Goal: Information Seeking & Learning: Learn about a topic

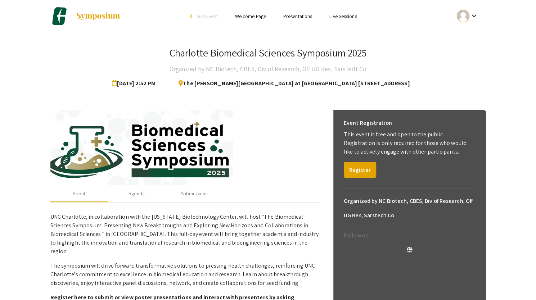
click at [242, 19] on link "Welcome Page" at bounding box center [250, 16] width 31 height 6
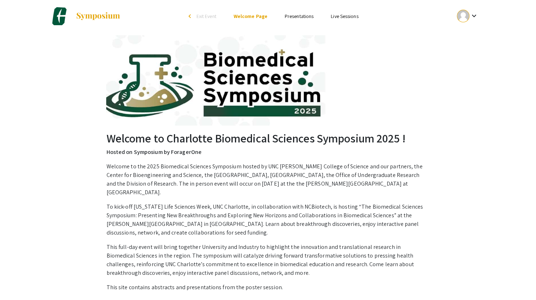
click at [301, 19] on link "Presentations" at bounding box center [299, 16] width 29 height 6
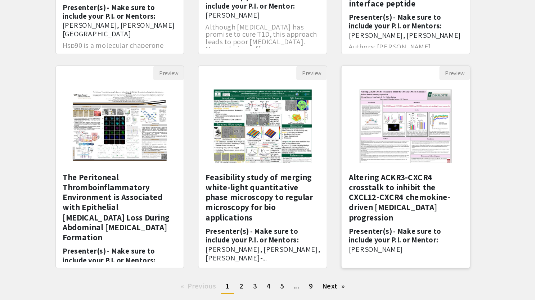
scroll to position [176, 0]
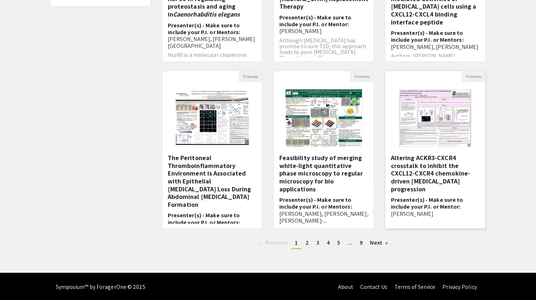
click at [410, 113] on img at bounding box center [435, 118] width 86 height 72
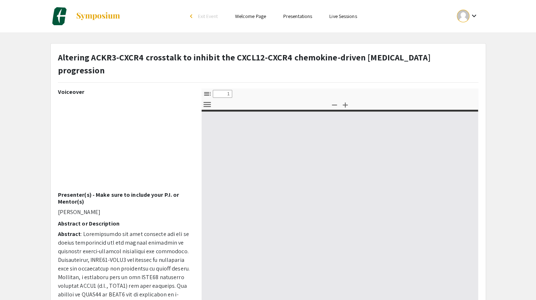
select select "custom"
type input "0"
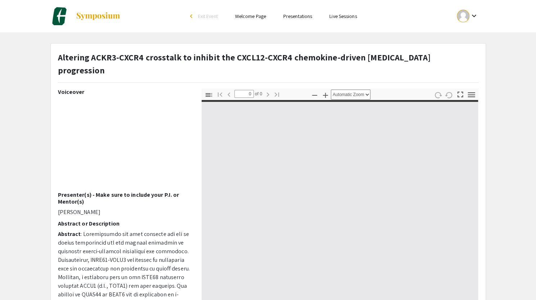
select select "custom"
type input "1"
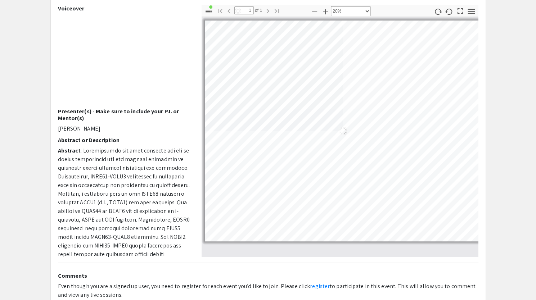
scroll to position [0, 6]
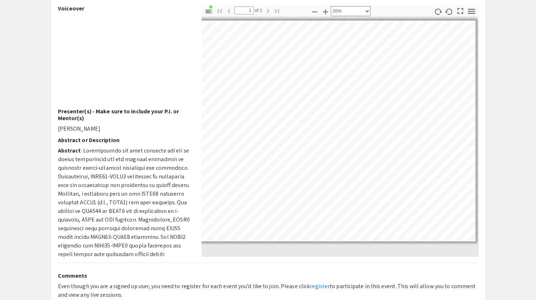
select select "custom"
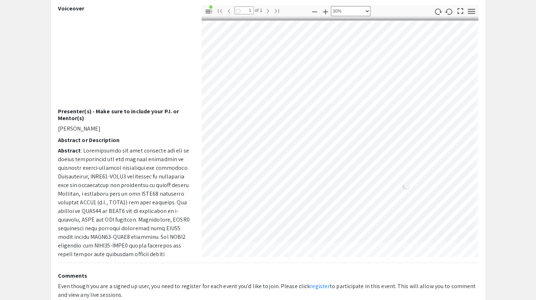
scroll to position [92, 149]
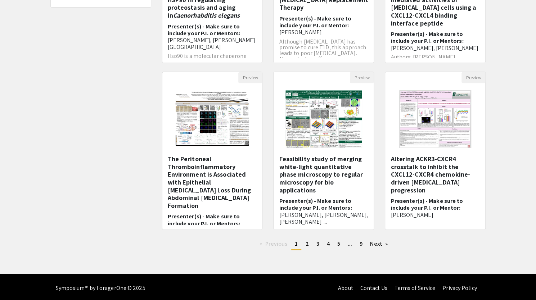
scroll to position [175, 0]
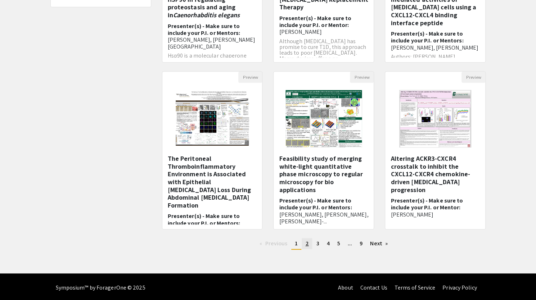
click at [305, 247] on link "page 2" at bounding box center [306, 243] width 10 height 11
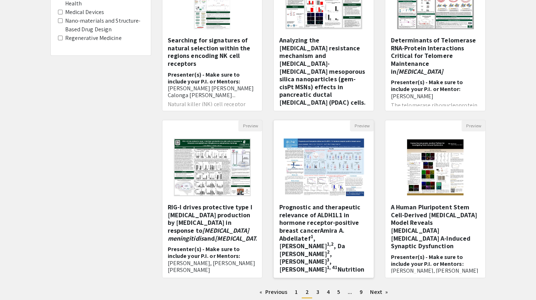
scroll to position [177, 0]
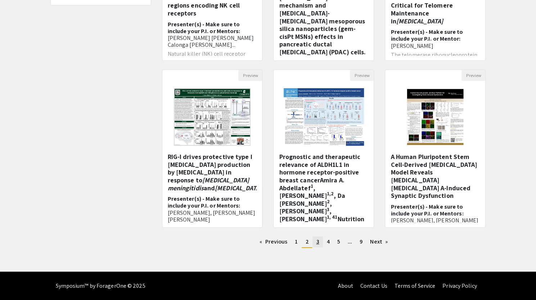
click at [318, 242] on span "3" at bounding box center [317, 242] width 3 height 8
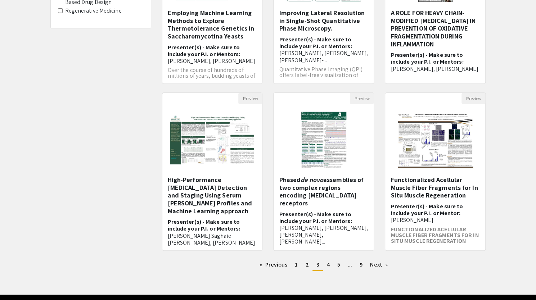
scroll to position [154, 0]
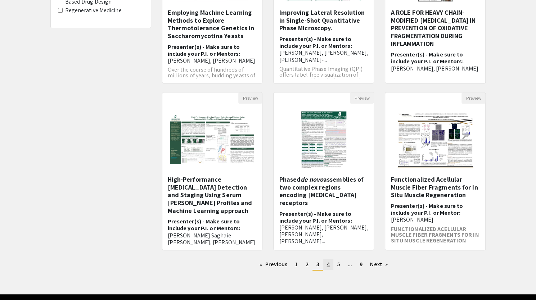
click at [331, 264] on link "page 4" at bounding box center [328, 264] width 10 height 11
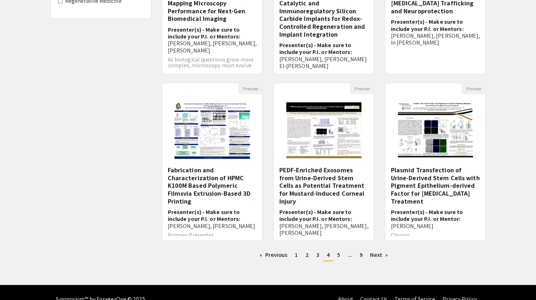
scroll to position [164, 0]
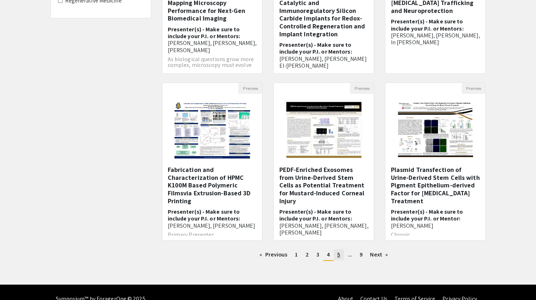
click at [336, 255] on link "page 5" at bounding box center [338, 254] width 10 height 11
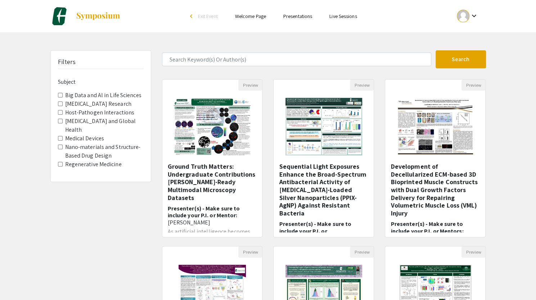
scroll to position [177, 0]
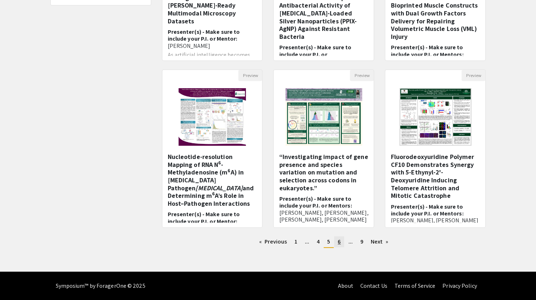
click at [338, 241] on span "6" at bounding box center [338, 242] width 3 height 8
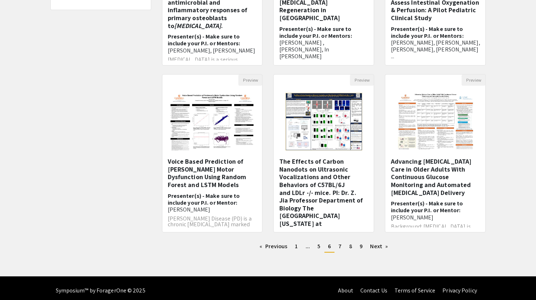
scroll to position [177, 0]
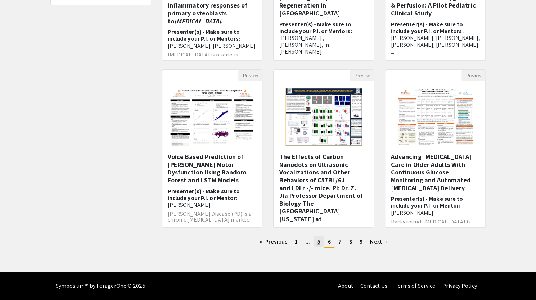
click at [318, 242] on span "5" at bounding box center [318, 242] width 3 height 8
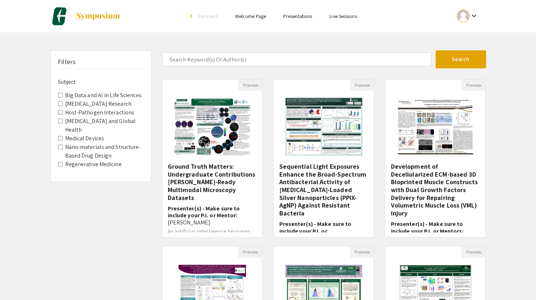
scroll to position [177, 0]
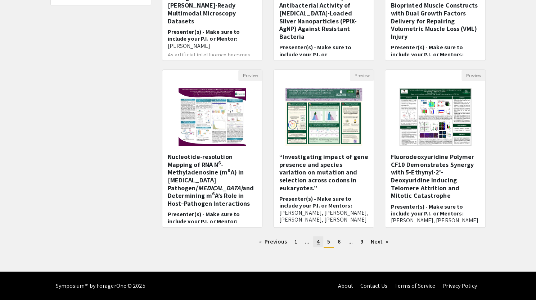
click at [317, 244] on span "4" at bounding box center [318, 242] width 3 height 8
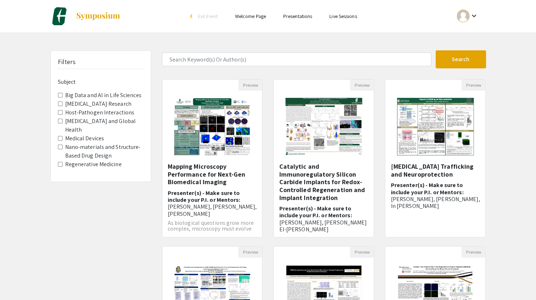
scroll to position [177, 0]
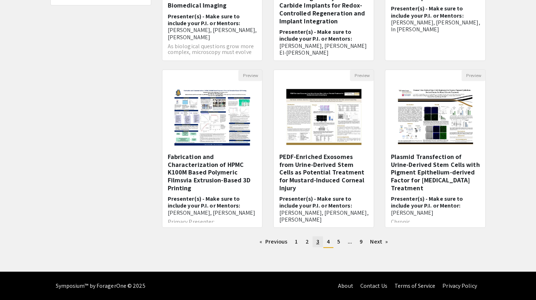
click at [317, 242] on span "3" at bounding box center [317, 242] width 3 height 8
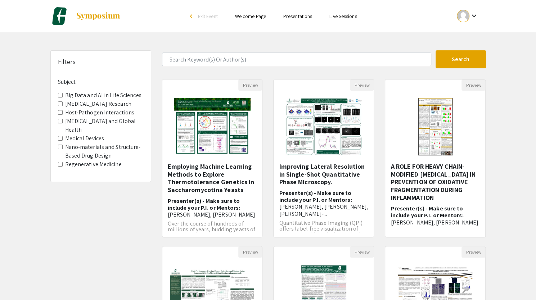
scroll to position [177, 0]
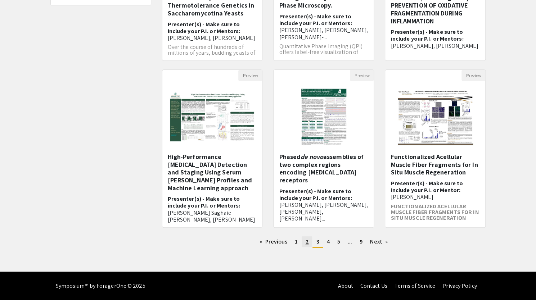
click at [305, 241] on span "2" at bounding box center [306, 242] width 3 height 8
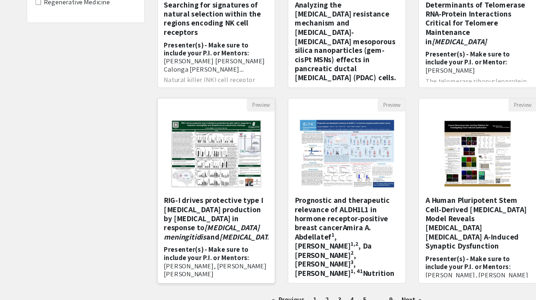
scroll to position [139, 0]
